Goal: Transaction & Acquisition: Purchase product/service

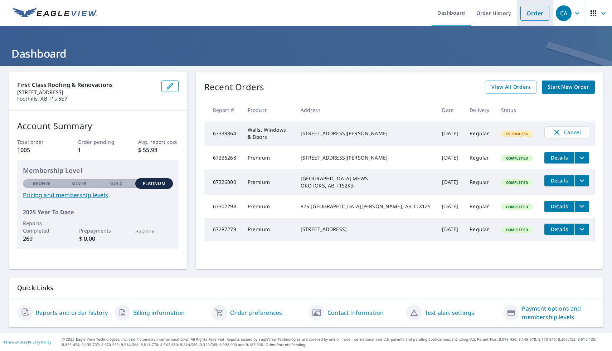
click at [539, 12] on link "Order" at bounding box center [535, 13] width 29 height 15
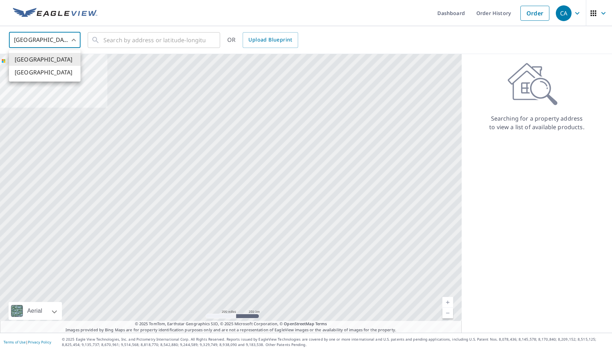
click at [69, 43] on body "CA CA Dashboard Order History Order CA United States US ​ ​ OR Upload Blueprint…" at bounding box center [306, 175] width 612 height 351
click at [62, 74] on li "Canada" at bounding box center [45, 72] width 72 height 13
type input "CA"
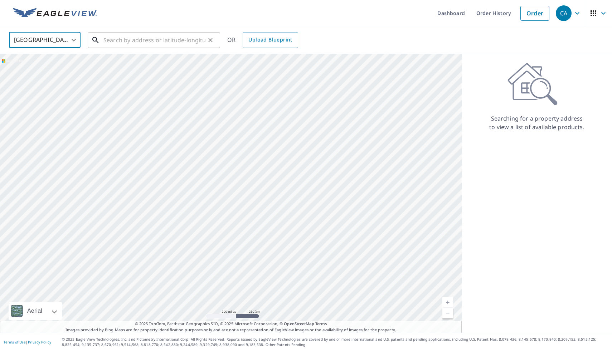
click at [115, 43] on input "text" at bounding box center [154, 40] width 102 height 20
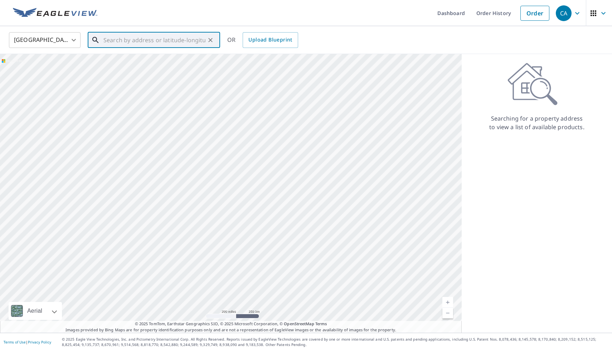
paste input "162142 160 st west"
click at [167, 65] on span "162142 160 ST W FOOTHILLS COUNTY AB T1S0Z2" at bounding box center [158, 61] width 112 height 9
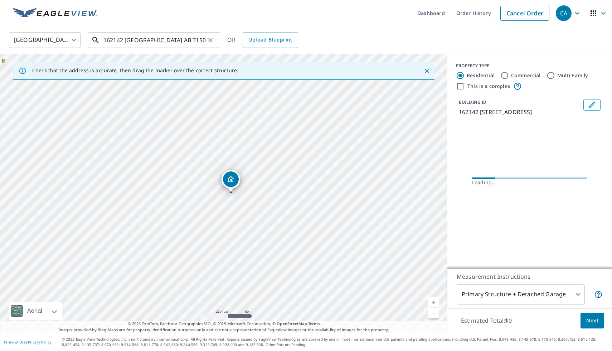
click at [152, 40] on input "162142 160 ST W FOOTHILLS COUNTY AB T1S0Z2" at bounding box center [154, 40] width 102 height 20
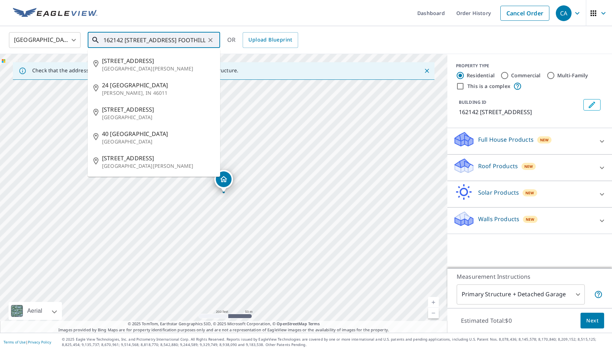
type input "162142 160 ST W #100 FOOTHILLS COUNTY AB T1S0Z2"
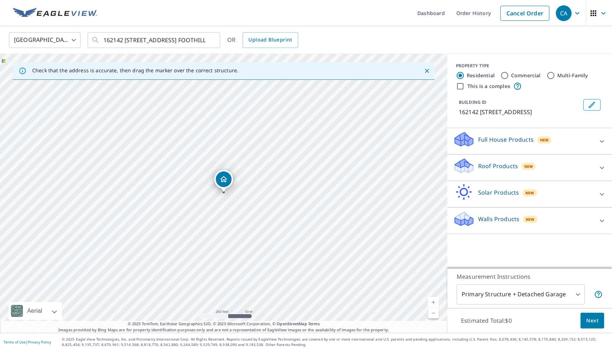
click at [518, 168] on div "Roof Products New" at bounding box center [523, 168] width 140 height 20
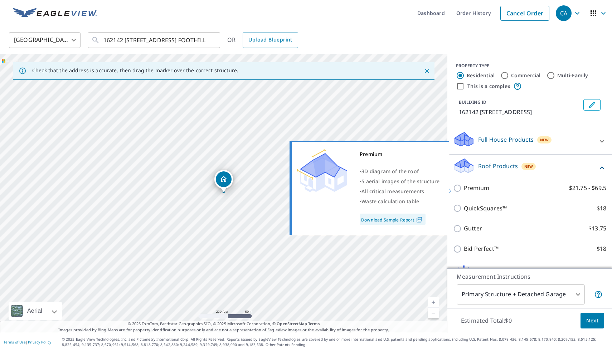
click at [507, 191] on label "Premium $21.75 - $69.5" at bounding box center [535, 188] width 143 height 9
click at [464, 191] on input "Premium $21.75 - $69.5" at bounding box center [458, 188] width 11 height 9
checkbox input "true"
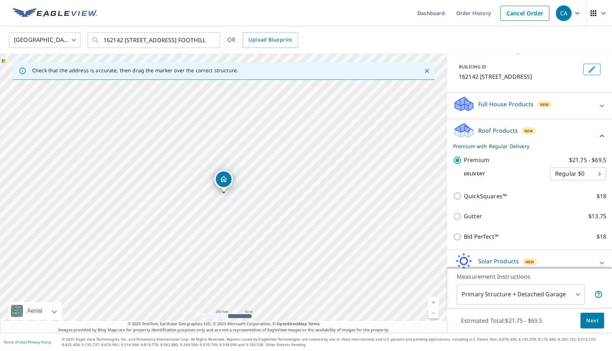
scroll to position [71, 0]
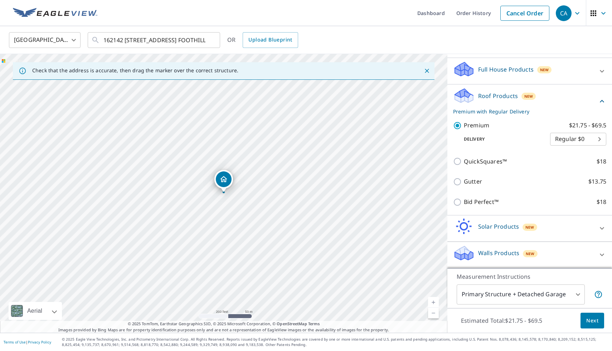
click at [521, 294] on body "CA CA Dashboard Order History Cancel Order CA Canada CA ​ 162142 160 ST W #100 …" at bounding box center [306, 175] width 612 height 351
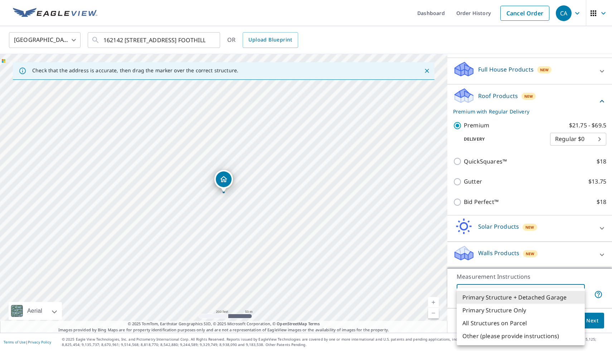
click at [549, 272] on div at bounding box center [306, 175] width 612 height 351
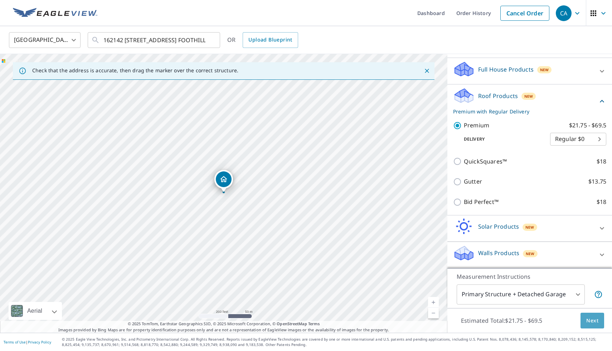
click at [592, 323] on span "Next" at bounding box center [593, 321] width 12 height 9
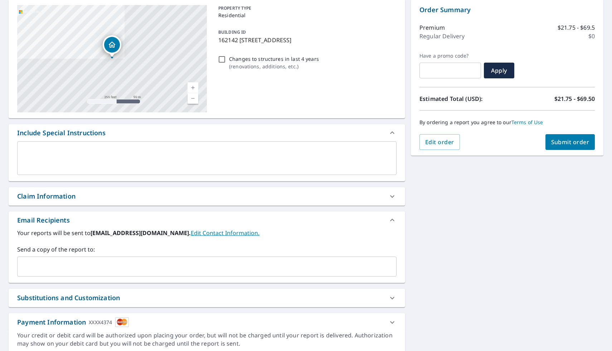
scroll to position [100, 0]
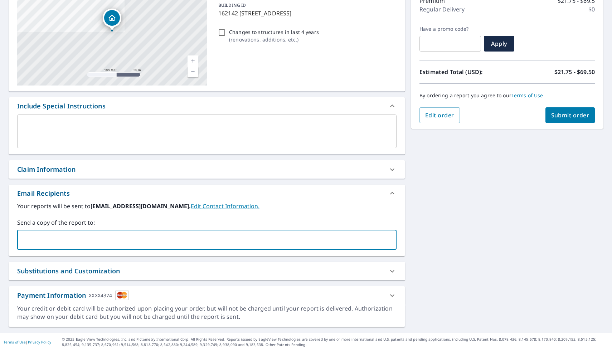
click at [63, 242] on input "text" at bounding box center [201, 240] width 362 height 14
type input "[PERSON_NAME][EMAIL_ADDRESS][DOMAIN_NAME]"
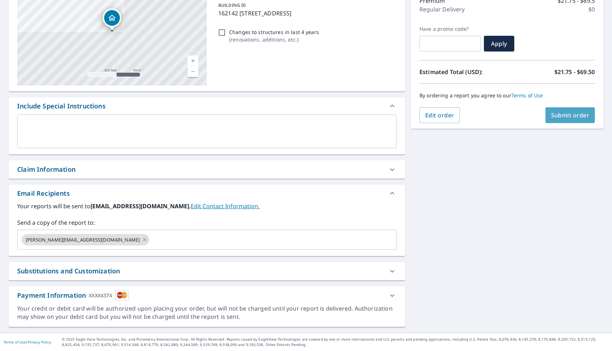
click at [563, 120] on button "Submit order" at bounding box center [571, 115] width 50 height 16
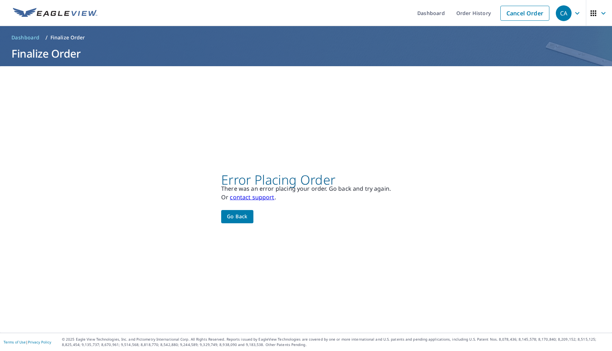
scroll to position [0, 0]
click at [261, 198] on link "contact support" at bounding box center [252, 197] width 44 height 8
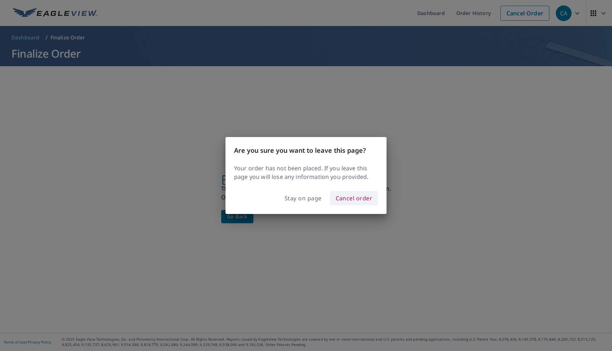
click at [349, 199] on span "Cancel order" at bounding box center [354, 198] width 37 height 10
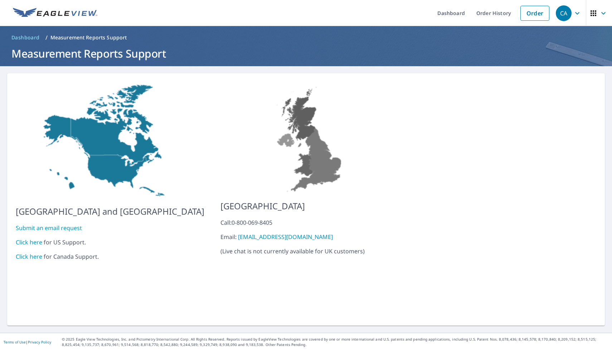
click at [30, 253] on link "Click here" at bounding box center [29, 257] width 26 height 8
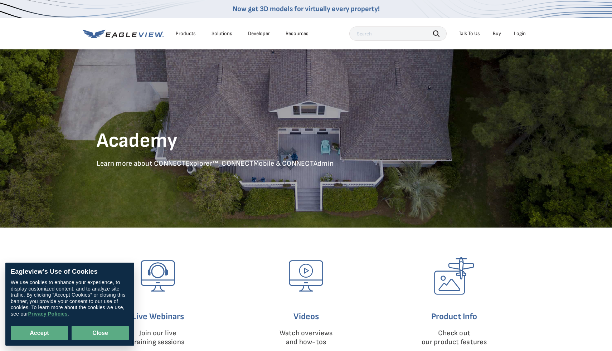
click at [94, 340] on button "Close" at bounding box center [100, 333] width 57 height 14
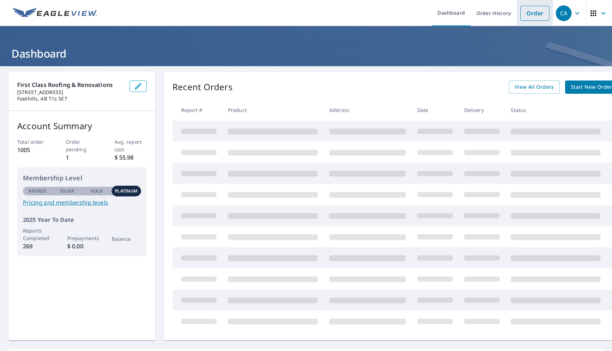
click at [535, 17] on link "Order" at bounding box center [535, 13] width 29 height 15
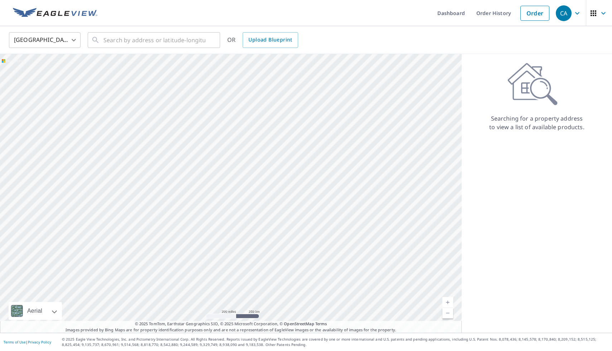
click at [60, 40] on body "CA CA Dashboard Order History Order CA [GEOGRAPHIC_DATA] [GEOGRAPHIC_DATA] ​ ​ …" at bounding box center [306, 175] width 612 height 351
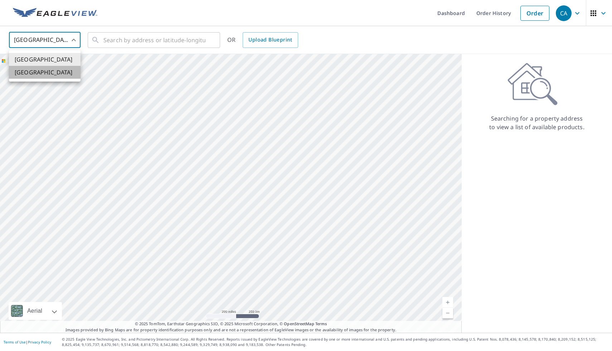
click at [58, 74] on li "[GEOGRAPHIC_DATA]" at bounding box center [45, 72] width 72 height 13
type input "CA"
click at [133, 40] on input "text" at bounding box center [154, 40] width 102 height 20
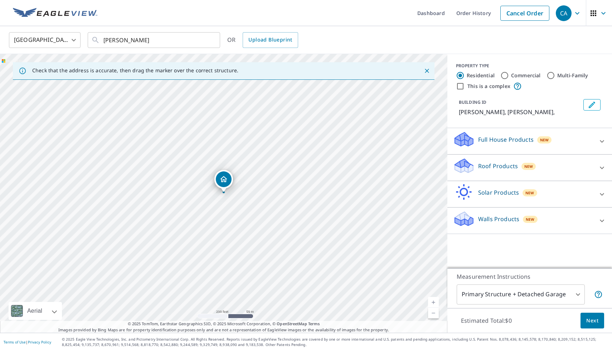
click at [433, 311] on link "Current Level 17, Zoom Out" at bounding box center [433, 313] width 11 height 11
click at [433, 311] on link "Current Level 16, Zoom Out" at bounding box center [433, 313] width 11 height 11
click at [433, 311] on link "Current Level 15, Zoom Out" at bounding box center [433, 313] width 11 height 11
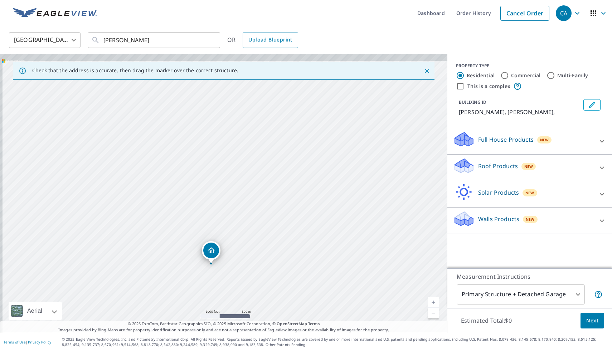
drag, startPoint x: 378, startPoint y: 164, endPoint x: 366, endPoint y: 240, distance: 76.5
click at [366, 240] on div "[PERSON_NAME] [PERSON_NAME] AB" at bounding box center [224, 193] width 448 height 279
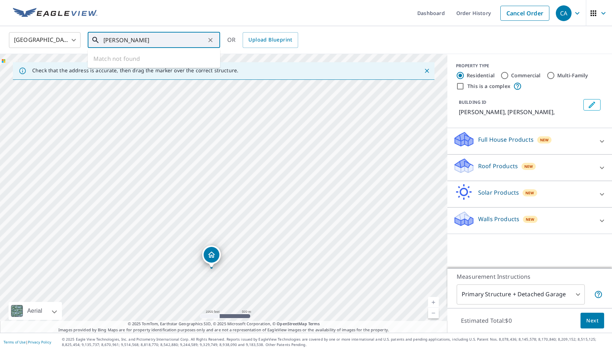
click at [165, 45] on input "[PERSON_NAME]" at bounding box center [154, 40] width 102 height 20
type input "[PERSON_NAME], [GEOGRAPHIC_DATA]"
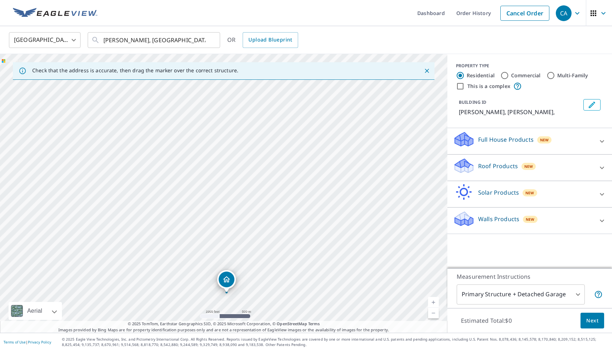
drag, startPoint x: 344, startPoint y: 148, endPoint x: 347, endPoint y: 248, distance: 100.7
click at [347, 248] on div "[PERSON_NAME] [PERSON_NAME] AB" at bounding box center [224, 193] width 448 height 279
drag, startPoint x: 381, startPoint y: 216, endPoint x: 334, endPoint y: 172, distance: 63.6
click at [335, 173] on div "[PERSON_NAME] [PERSON_NAME] AB" at bounding box center [224, 193] width 448 height 279
click at [436, 304] on link "Current Level 14, Zoom In" at bounding box center [433, 302] width 11 height 11
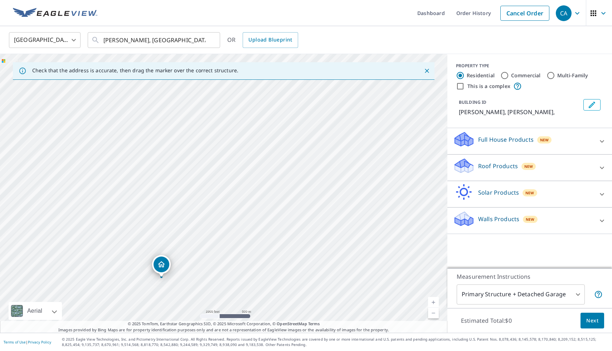
click at [436, 304] on link "Current Level 14, Zoom In" at bounding box center [433, 302] width 11 height 11
click at [436, 304] on link "Current Level 14.91291438323629, Zoom In" at bounding box center [433, 302] width 11 height 11
drag, startPoint x: 390, startPoint y: 237, endPoint x: 132, endPoint y: 236, distance: 257.4
click at [135, 235] on div "[PERSON_NAME] [PERSON_NAME] AB" at bounding box center [224, 193] width 448 height 279
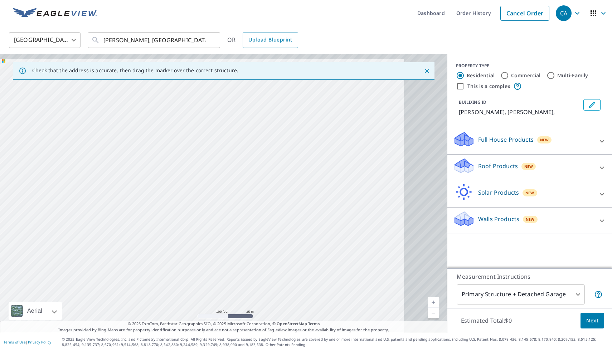
drag, startPoint x: 322, startPoint y: 235, endPoint x: 127, endPoint y: 240, distance: 195.2
click at [127, 240] on div "[PERSON_NAME] [PERSON_NAME] AB" at bounding box center [224, 193] width 448 height 279
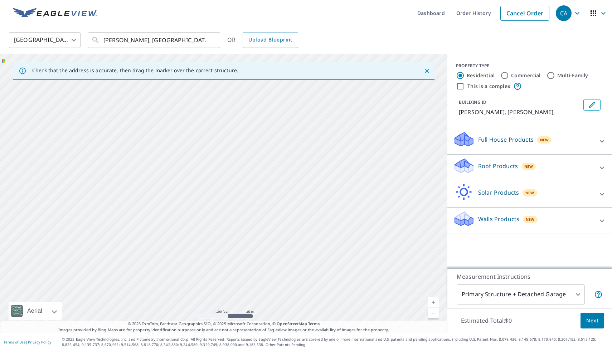
drag, startPoint x: 333, startPoint y: 242, endPoint x: 272, endPoint y: 164, distance: 99.2
click at [274, 165] on div "[PERSON_NAME] [PERSON_NAME] AB" at bounding box center [224, 193] width 448 height 279
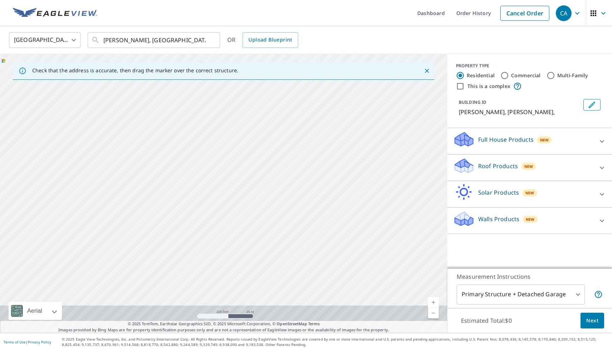
drag, startPoint x: 355, startPoint y: 206, endPoint x: 355, endPoint y: 76, distance: 129.3
click at [355, 78] on div "Check that the address is accurate, then drag the marker over the correct struc…" at bounding box center [224, 193] width 448 height 279
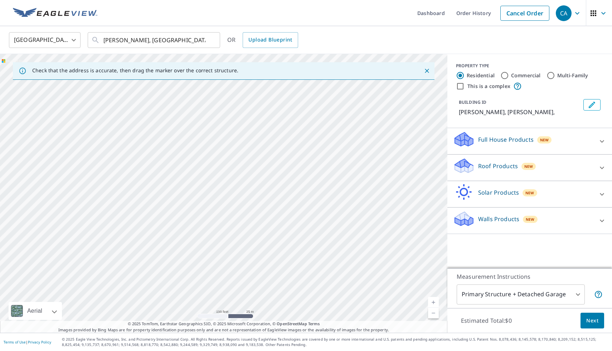
click at [187, 149] on div "[PERSON_NAME] [PERSON_NAME] AB" at bounding box center [224, 193] width 448 height 279
drag, startPoint x: 327, startPoint y: 220, endPoint x: 232, endPoint y: 135, distance: 126.5
click at [233, 135] on div "[PERSON_NAME] [PERSON_NAME] AB" at bounding box center [224, 193] width 448 height 279
drag, startPoint x: 352, startPoint y: 203, endPoint x: 257, endPoint y: 146, distance: 110.8
click at [258, 146] on div "[PERSON_NAME] [PERSON_NAME] AB" at bounding box center [224, 193] width 448 height 279
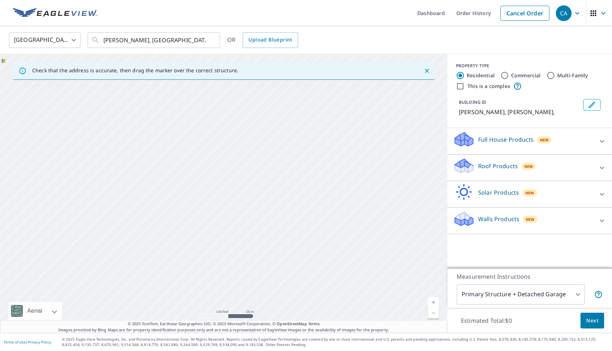
drag, startPoint x: 381, startPoint y: 219, endPoint x: 267, endPoint y: 164, distance: 126.4
click at [270, 165] on div "[PERSON_NAME] [PERSON_NAME] AB" at bounding box center [224, 193] width 448 height 279
drag, startPoint x: 261, startPoint y: 162, endPoint x: 383, endPoint y: 238, distance: 144.3
click at [383, 238] on div "[PERSON_NAME] [PERSON_NAME] AB" at bounding box center [224, 193] width 448 height 279
drag, startPoint x: 331, startPoint y: 168, endPoint x: 362, endPoint y: 270, distance: 106.2
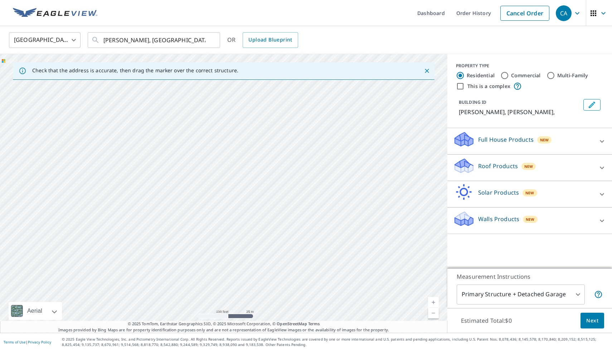
click at [360, 267] on div "[PERSON_NAME] [PERSON_NAME] AB" at bounding box center [224, 193] width 448 height 279
drag, startPoint x: 349, startPoint y: 175, endPoint x: 226, endPoint y: 260, distance: 149.3
click at [226, 260] on div "[PERSON_NAME] [PERSON_NAME] AB" at bounding box center [224, 193] width 448 height 279
drag, startPoint x: 363, startPoint y: 242, endPoint x: 204, endPoint y: 183, distance: 169.5
click at [204, 182] on div "[PERSON_NAME] [PERSON_NAME] AB" at bounding box center [224, 193] width 448 height 279
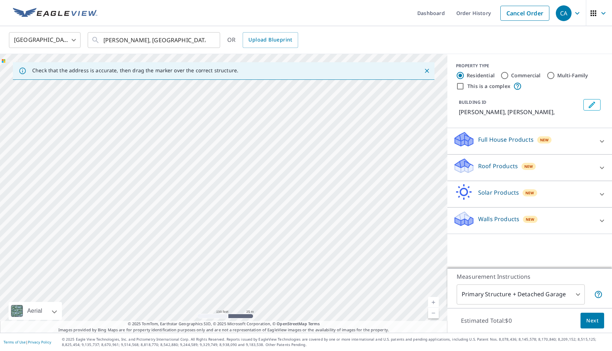
drag, startPoint x: 321, startPoint y: 158, endPoint x: 197, endPoint y: 271, distance: 168.0
click at [197, 270] on div "[PERSON_NAME] [PERSON_NAME] AB" at bounding box center [224, 193] width 448 height 279
drag, startPoint x: 298, startPoint y: 177, endPoint x: 286, endPoint y: 222, distance: 46.5
click at [286, 222] on div "[PERSON_NAME] [PERSON_NAME] AB" at bounding box center [224, 193] width 448 height 279
click at [436, 312] on link "Current Level 18, Zoom Out" at bounding box center [433, 313] width 11 height 11
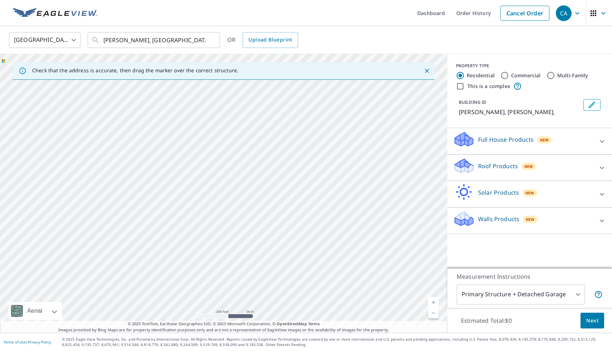
drag, startPoint x: 305, startPoint y: 293, endPoint x: 454, endPoint y: 285, distance: 149.2
click at [454, 286] on div "Check that the address is accurate, then drag the marker over the correct struc…" at bounding box center [306, 193] width 612 height 279
click at [320, 227] on div "[PERSON_NAME] [PERSON_NAME] AB" at bounding box center [224, 193] width 448 height 279
drag, startPoint x: 140, startPoint y: 201, endPoint x: 351, endPoint y: 207, distance: 210.6
click at [351, 207] on div "[PERSON_NAME] [PERSON_NAME] AB" at bounding box center [224, 193] width 448 height 279
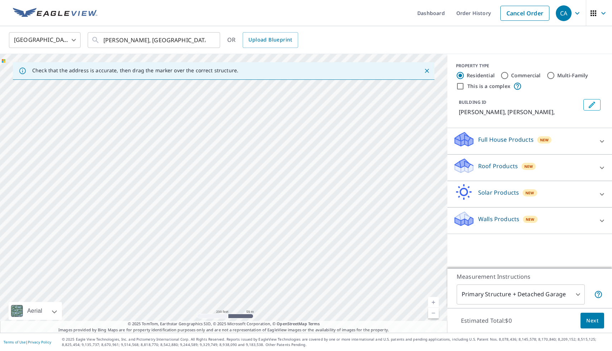
drag, startPoint x: 322, startPoint y: 187, endPoint x: 174, endPoint y: 198, distance: 148.2
click at [174, 198] on div "[PERSON_NAME] [PERSON_NAME] AB" at bounding box center [224, 193] width 448 height 279
drag, startPoint x: 328, startPoint y: 184, endPoint x: 293, endPoint y: 213, distance: 46.1
click at [293, 213] on div "[PERSON_NAME] [PERSON_NAME] AB" at bounding box center [224, 193] width 448 height 279
click at [435, 301] on link "Current Level 17, Zoom In" at bounding box center [433, 302] width 11 height 11
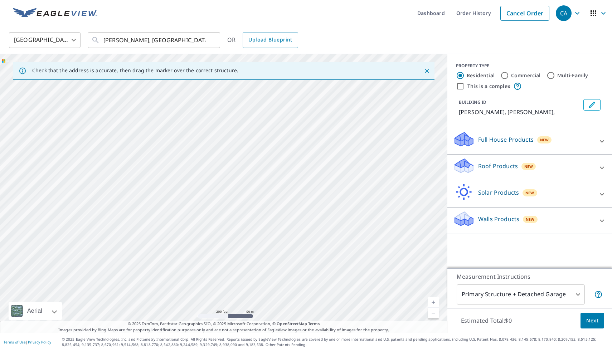
click at [435, 301] on link "Current Level 17, Zoom In" at bounding box center [433, 302] width 11 height 11
drag, startPoint x: 387, startPoint y: 255, endPoint x: 289, endPoint y: 226, distance: 102.1
click at [289, 226] on div "[PERSON_NAME] [PERSON_NAME] AB" at bounding box center [224, 193] width 448 height 279
drag, startPoint x: 336, startPoint y: 240, endPoint x: 282, endPoint y: 185, distance: 77.0
click at [282, 185] on div "[PERSON_NAME] [PERSON_NAME] AB" at bounding box center [224, 193] width 448 height 279
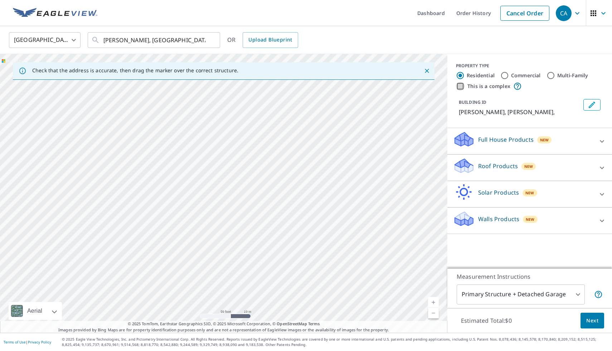
click at [461, 87] on input "This is a complex" at bounding box center [460, 86] width 9 height 9
checkbox input "true"
radio input "false"
radio input "true"
type input "4"
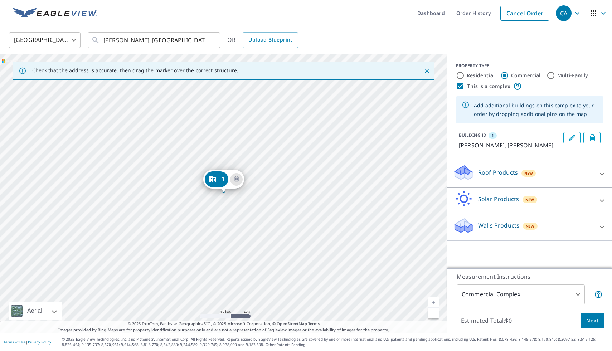
click at [433, 312] on link "Current Level 19, Zoom Out" at bounding box center [433, 313] width 11 height 11
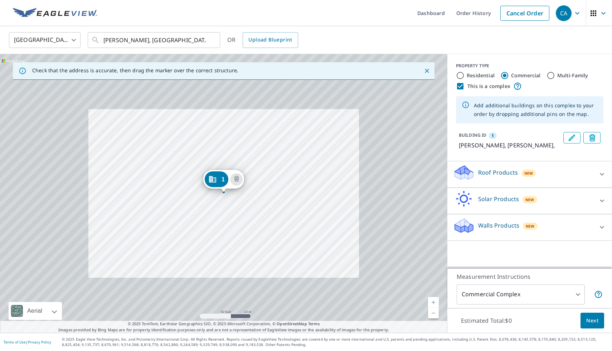
click at [433, 312] on link "Current Level 19, Zoom Out" at bounding box center [433, 313] width 11 height 11
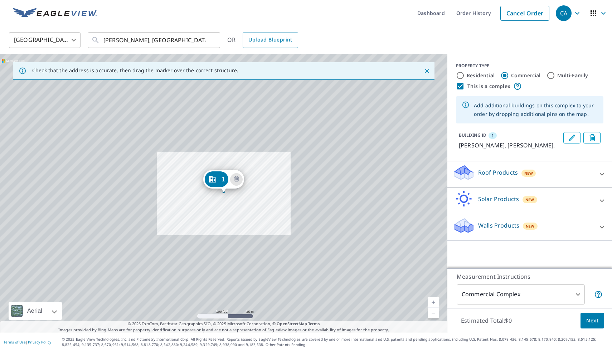
click at [433, 312] on link "Current Level 18, Zoom Out" at bounding box center [433, 313] width 11 height 11
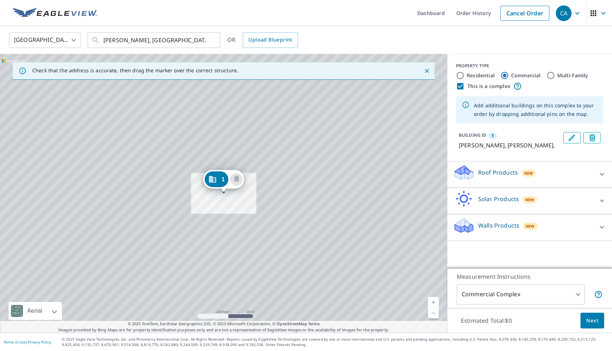
click at [433, 312] on link "Current Level 17.02261830266202, Zoom Out" at bounding box center [433, 313] width 11 height 11
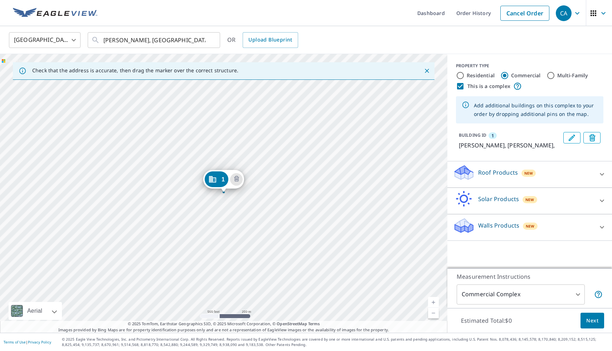
click at [433, 312] on link "Current Level 15, Zoom Out" at bounding box center [433, 313] width 11 height 11
drag, startPoint x: 223, startPoint y: 190, endPoint x: 344, endPoint y: 137, distance: 131.9
click at [433, 305] on link "Current Level 14, Zoom In" at bounding box center [433, 302] width 11 height 11
click at [433, 305] on link "Current Level 15, Zoom In" at bounding box center [433, 302] width 11 height 11
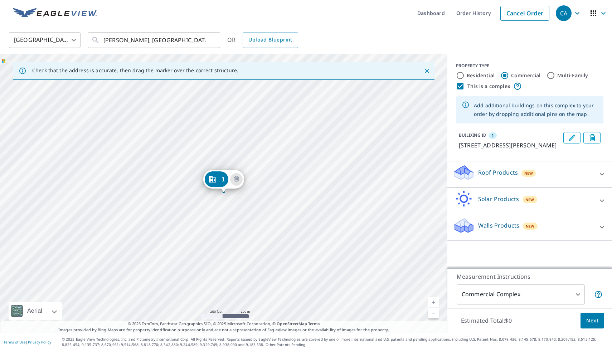
click at [433, 305] on link "Current Level 16, Zoom In" at bounding box center [433, 302] width 11 height 11
click at [433, 305] on link "Current Level 18, Zoom In" at bounding box center [433, 302] width 11 height 11
drag, startPoint x: 269, startPoint y: 208, endPoint x: 271, endPoint y: 242, distance: 34.1
click at [271, 242] on div "1 [STREET_ADDRESS][PERSON_NAME]" at bounding box center [224, 193] width 448 height 279
drag, startPoint x: 220, startPoint y: 216, endPoint x: 232, endPoint y: 164, distance: 53.3
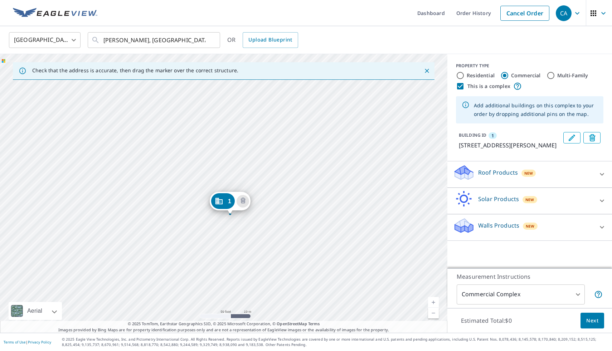
drag, startPoint x: 293, startPoint y: 144, endPoint x: 303, endPoint y: 186, distance: 43.1
click at [303, 187] on div "1 [STREET_ADDRESS][PERSON_NAME]" at bounding box center [224, 193] width 448 height 279
drag, startPoint x: 232, startPoint y: 228, endPoint x: 227, endPoint y: 208, distance: 20.2
click at [266, 178] on div "1 [STREET_ADDRESS][PERSON_NAME]" at bounding box center [224, 193] width 448 height 279
drag, startPoint x: 213, startPoint y: 180, endPoint x: 212, endPoint y: 174, distance: 6.1
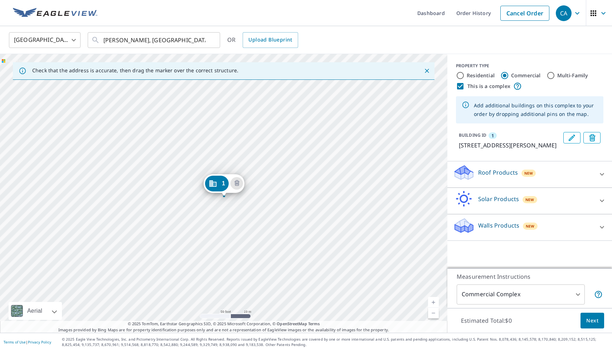
drag, startPoint x: 217, startPoint y: 178, endPoint x: 217, endPoint y: 182, distance: 4.0
click at [271, 182] on div "1 [STREET_ADDRESS][PERSON_NAME]" at bounding box center [224, 193] width 448 height 279
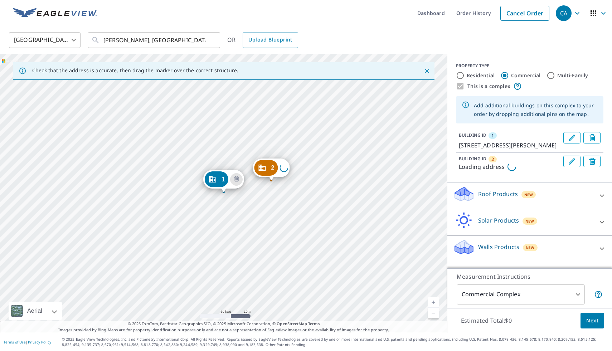
click at [271, 182] on div "2 Loading address [STREET_ADDRESS][PERSON_NAME]" at bounding box center [224, 193] width 448 height 279
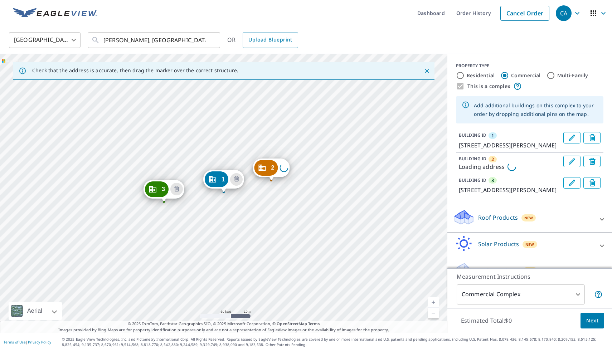
drag, startPoint x: 268, startPoint y: 166, endPoint x: 161, endPoint y: 188, distance: 108.8
click at [256, 260] on div "2 Loading address [STREET_ADDRESS][PERSON_NAME] 1 [STREET_ADDRESS][PERSON_NAME]" at bounding box center [224, 193] width 448 height 279
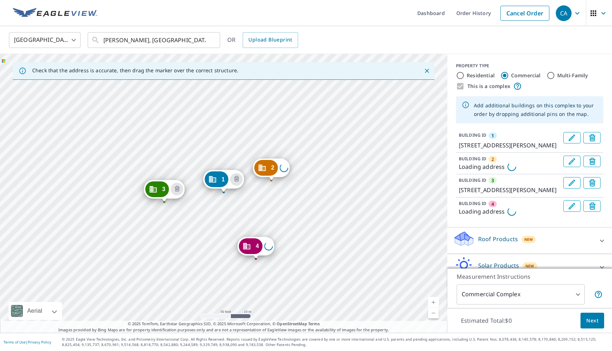
click at [256, 260] on div "2 Loading address [STREET_ADDRESS][PERSON_NAME] Loading address [STREET_ADDRESS…" at bounding box center [224, 193] width 448 height 279
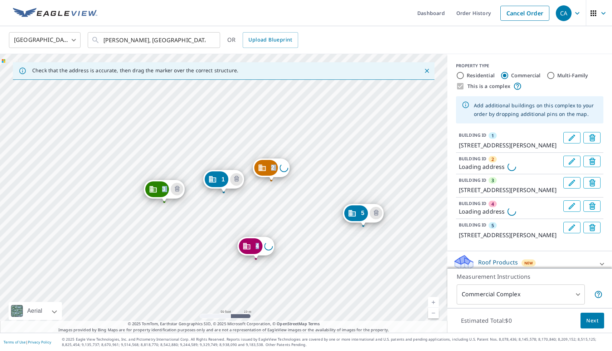
drag, startPoint x: 256, startPoint y: 250, endPoint x: 363, endPoint y: 217, distance: 112.4
drag, startPoint x: 268, startPoint y: 169, endPoint x: 267, endPoint y: 174, distance: 5.0
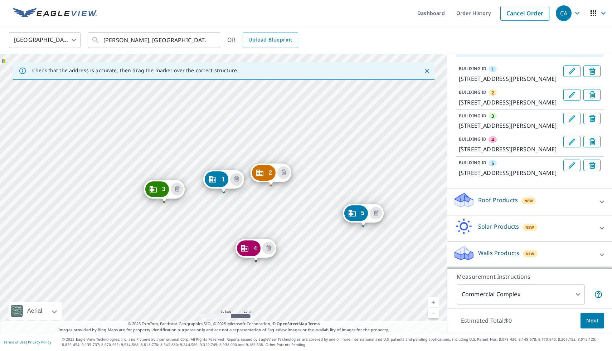
scroll to position [111, 0]
click at [552, 205] on div "Roof Products New" at bounding box center [523, 202] width 140 height 20
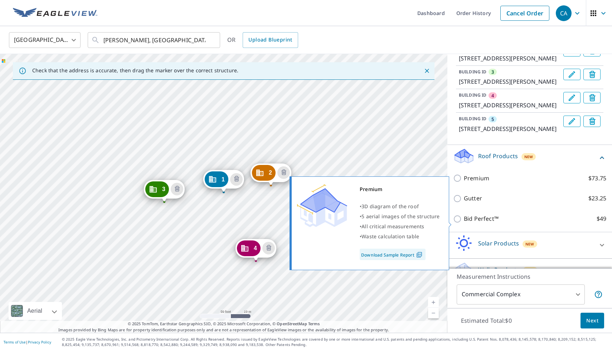
click at [527, 183] on label "Premium $73.75" at bounding box center [535, 178] width 143 height 9
click at [464, 183] on input "Premium $73.75" at bounding box center [458, 178] width 11 height 9
checkbox input "true"
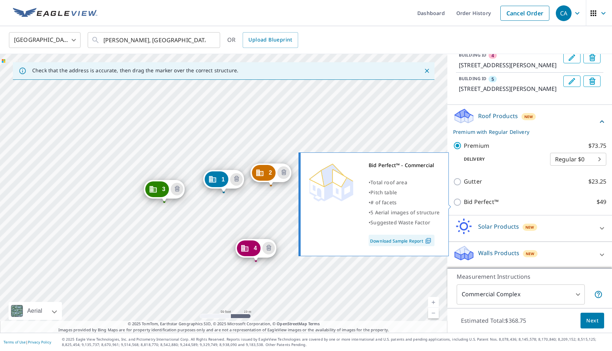
scroll to position [193, 0]
click at [516, 206] on label "Bid Perfect™ $49" at bounding box center [535, 202] width 143 height 9
click at [464, 206] on input "Bid Perfect™ $49" at bounding box center [458, 202] width 11 height 9
checkbox input "true"
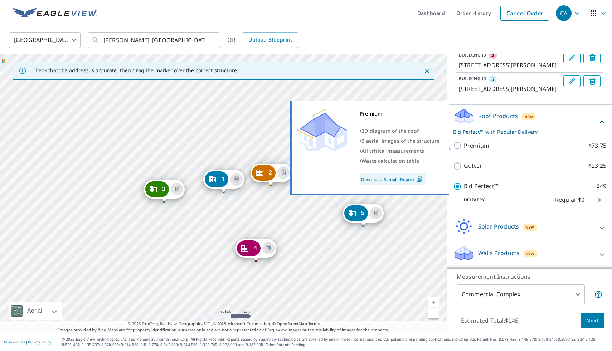
click at [472, 149] on p "Premium" at bounding box center [476, 145] width 25 height 9
click at [464, 149] on input "Premium $73.75" at bounding box center [458, 145] width 11 height 9
checkbox input "true"
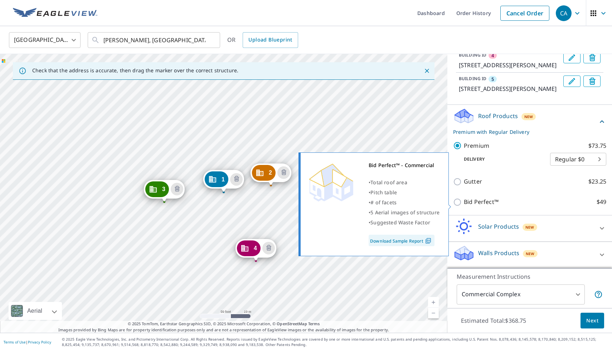
click at [508, 207] on label "Bid Perfect™ $49" at bounding box center [535, 202] width 143 height 9
click at [464, 207] on input "Bid Perfect™ $49" at bounding box center [458, 202] width 11 height 9
checkbox input "true"
checkbox input "false"
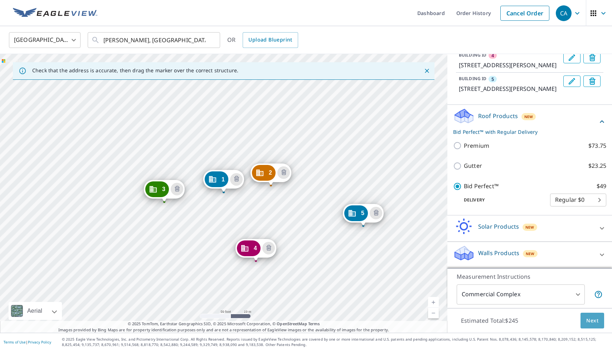
click at [600, 326] on button "Next" at bounding box center [593, 321] width 24 height 16
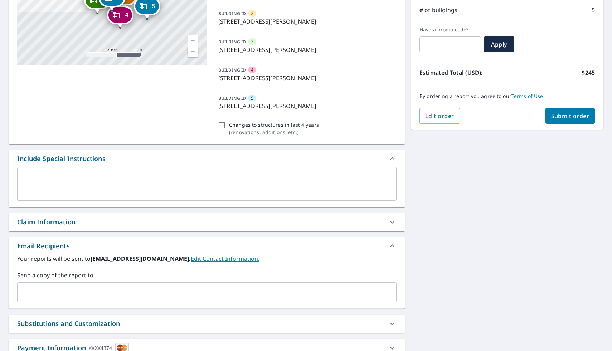
scroll to position [122, 0]
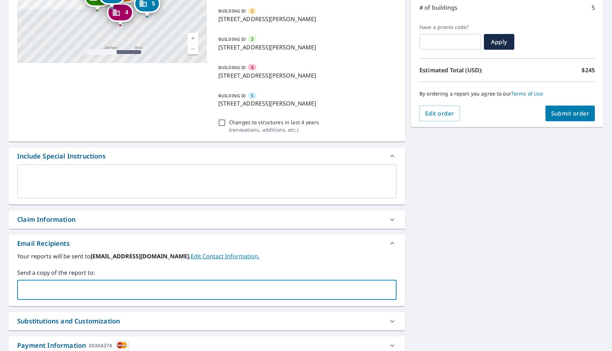
click at [120, 288] on input "text" at bounding box center [201, 290] width 362 height 14
type input "[PERSON_NAME][EMAIL_ADDRESS][DOMAIN_NAME]"
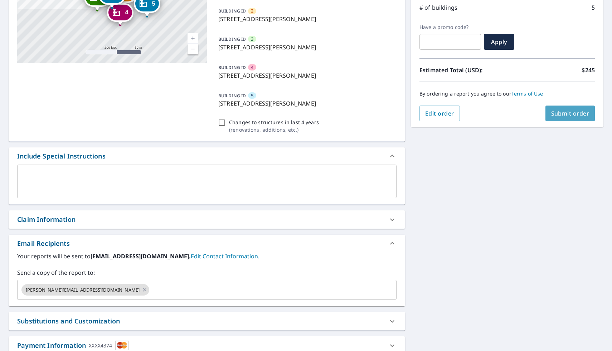
click at [559, 119] on button "Submit order" at bounding box center [571, 114] width 50 height 16
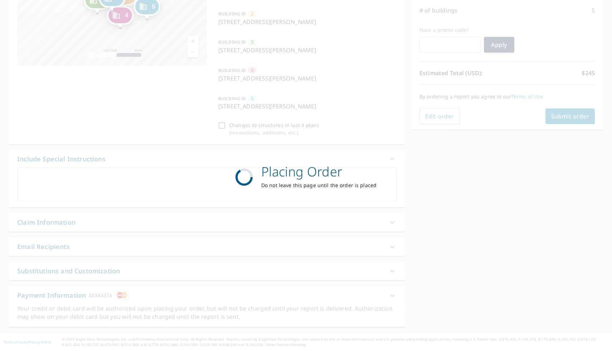
scroll to position [119, 0]
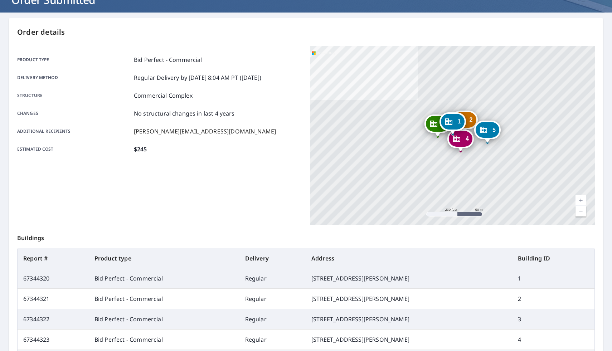
scroll to position [97, 0]
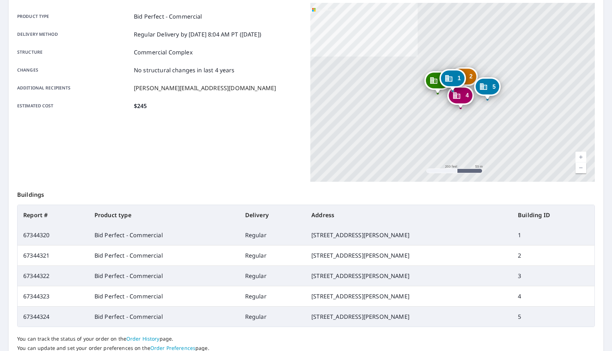
drag, startPoint x: 304, startPoint y: 237, endPoint x: 412, endPoint y: 235, distance: 108.1
click at [412, 235] on td "[STREET_ADDRESS][PERSON_NAME]" at bounding box center [409, 235] width 207 height 20
copy td "[STREET_ADDRESS][PERSON_NAME]"
